Goal: Information Seeking & Learning: Learn about a topic

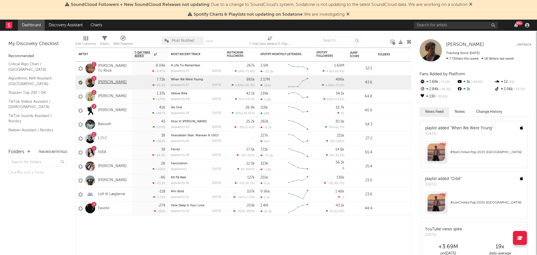
click at [107, 83] on link "[PERSON_NAME]" at bounding box center [112, 82] width 29 height 5
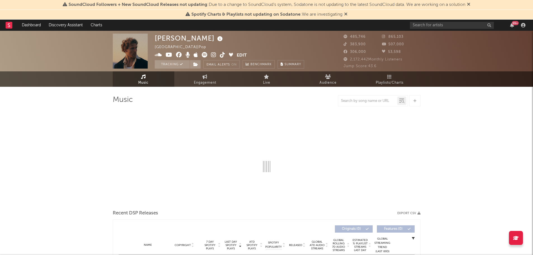
select select "6m"
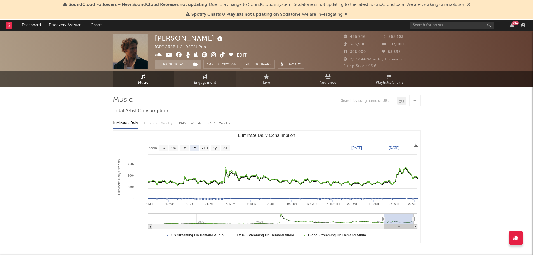
click at [206, 79] on link "Engagement" at bounding box center [205, 78] width 62 height 15
select select "1w"
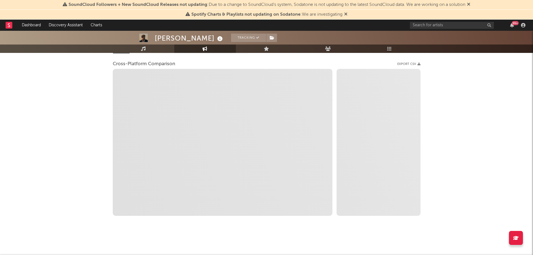
select select "1m"
